Goal: Navigation & Orientation: Find specific page/section

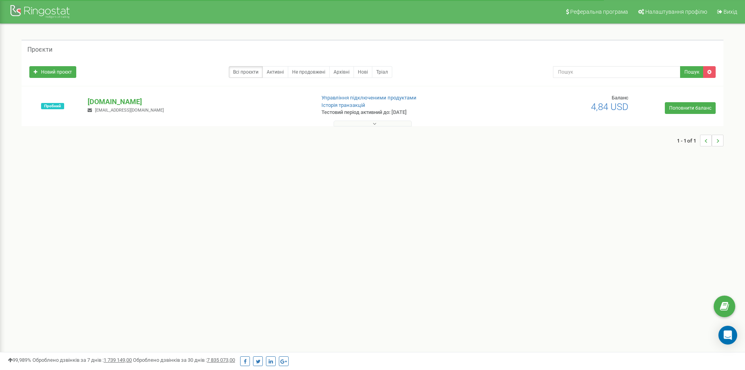
click at [270, 108] on div "[DOMAIN_NAME] [EMAIL_ADDRESS][DOMAIN_NAME]" at bounding box center [198, 105] width 233 height 17
click at [216, 99] on p "[DOMAIN_NAME]" at bounding box center [198, 102] width 221 height 10
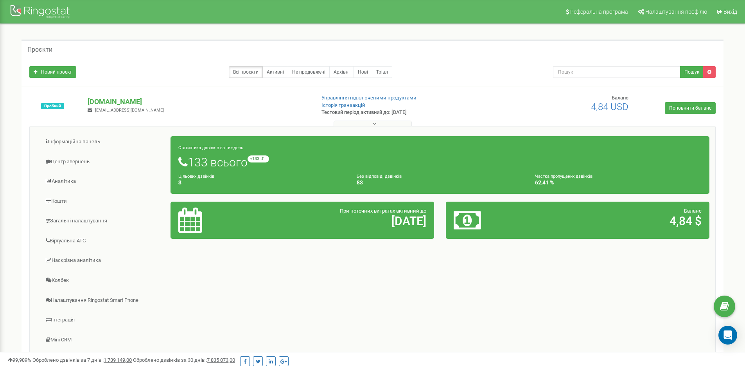
click at [227, 161] on h1 "133 всього +133 відносно минулого тижня" at bounding box center [440, 161] width 524 height 13
click at [453, 303] on div "Інформаційна панель Центр звернень Аналiтика Кошти" at bounding box center [372, 251] width 687 height 250
click at [37, 50] on h5 "Проєкти" at bounding box center [39, 49] width 25 height 7
click at [61, 42] on div "Проєкти" at bounding box center [373, 49] width 702 height 19
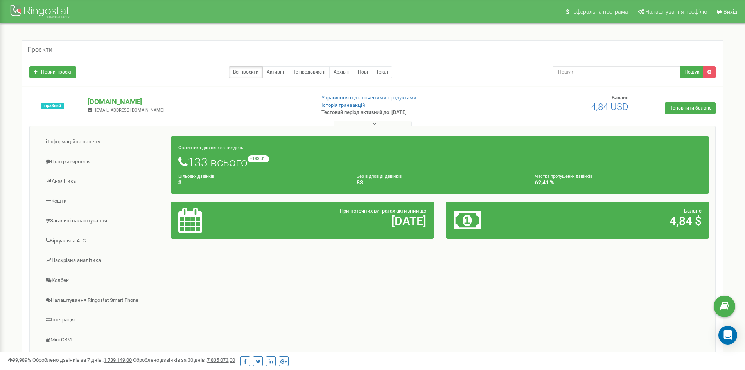
click at [467, 28] on div "Проєкти Новий проєкт Всі проєкти Активні Не продовжені Архівні [GEOGRAPHIC_DATA…" at bounding box center [373, 224] width 734 height 400
